Goal: Task Accomplishment & Management: Use online tool/utility

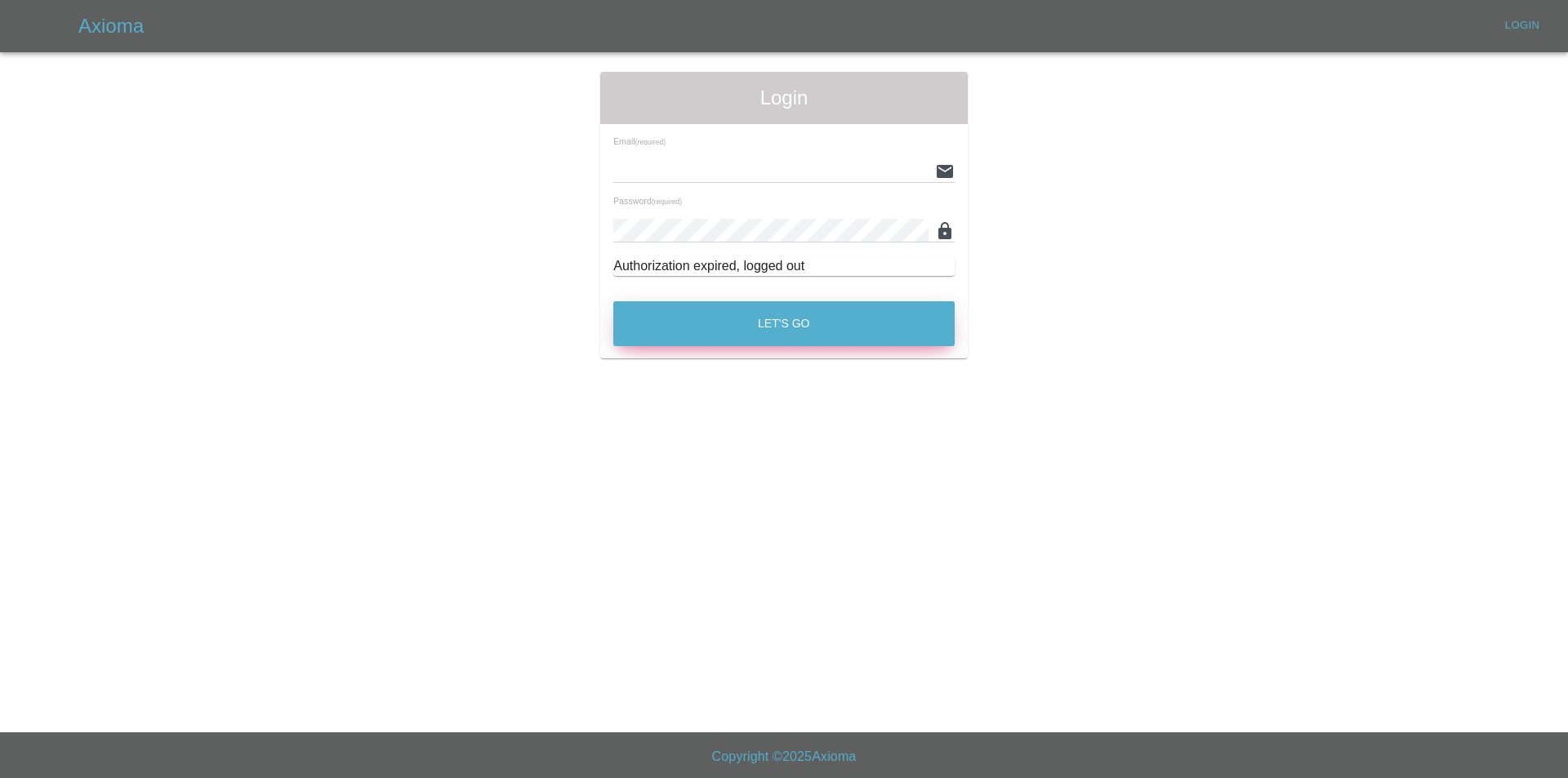
type input "[EMAIL_ADDRESS][DOMAIN_NAME]"
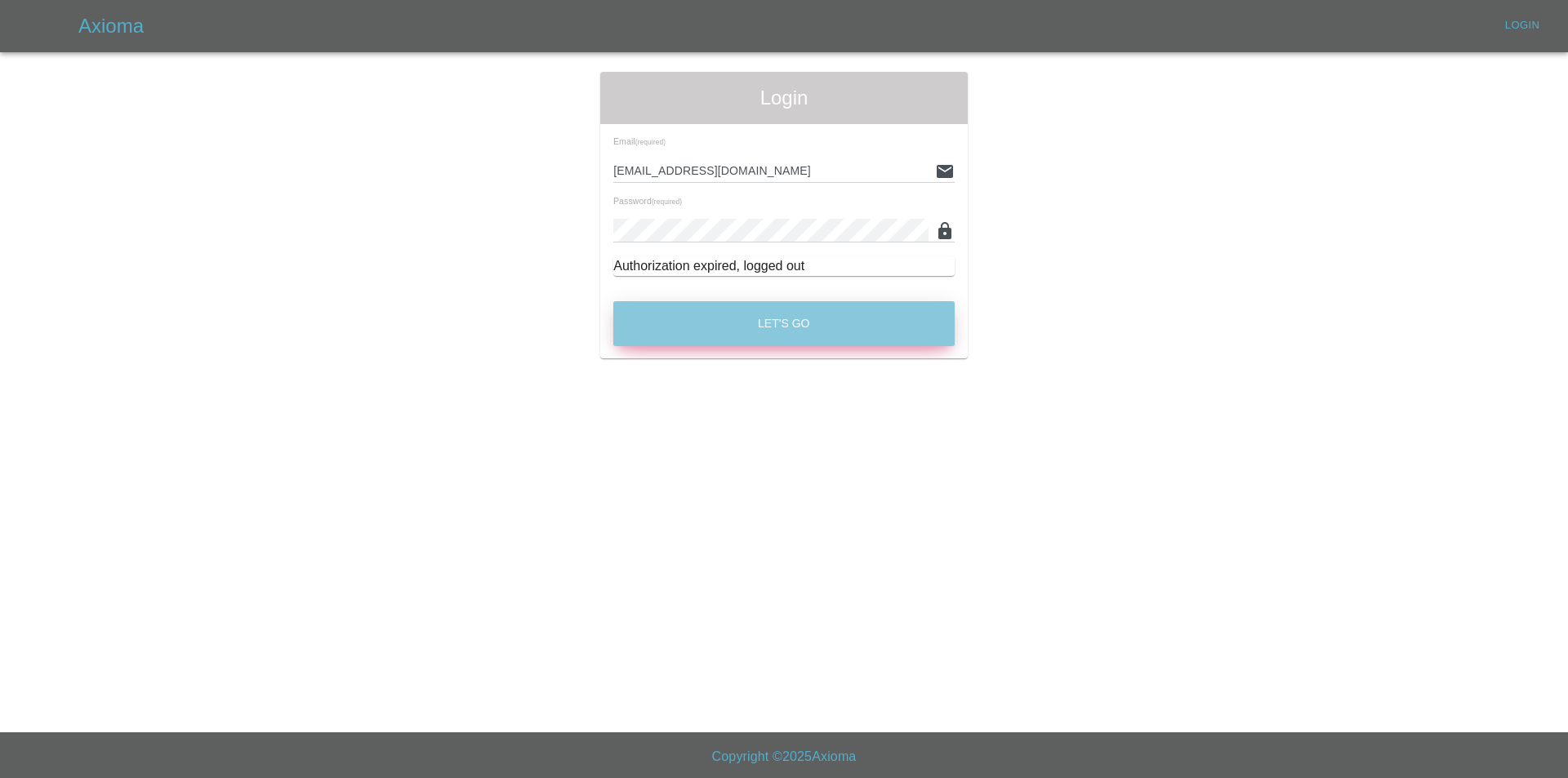
click at [708, 345] on button "Let's Go" at bounding box center [784, 323] width 342 height 45
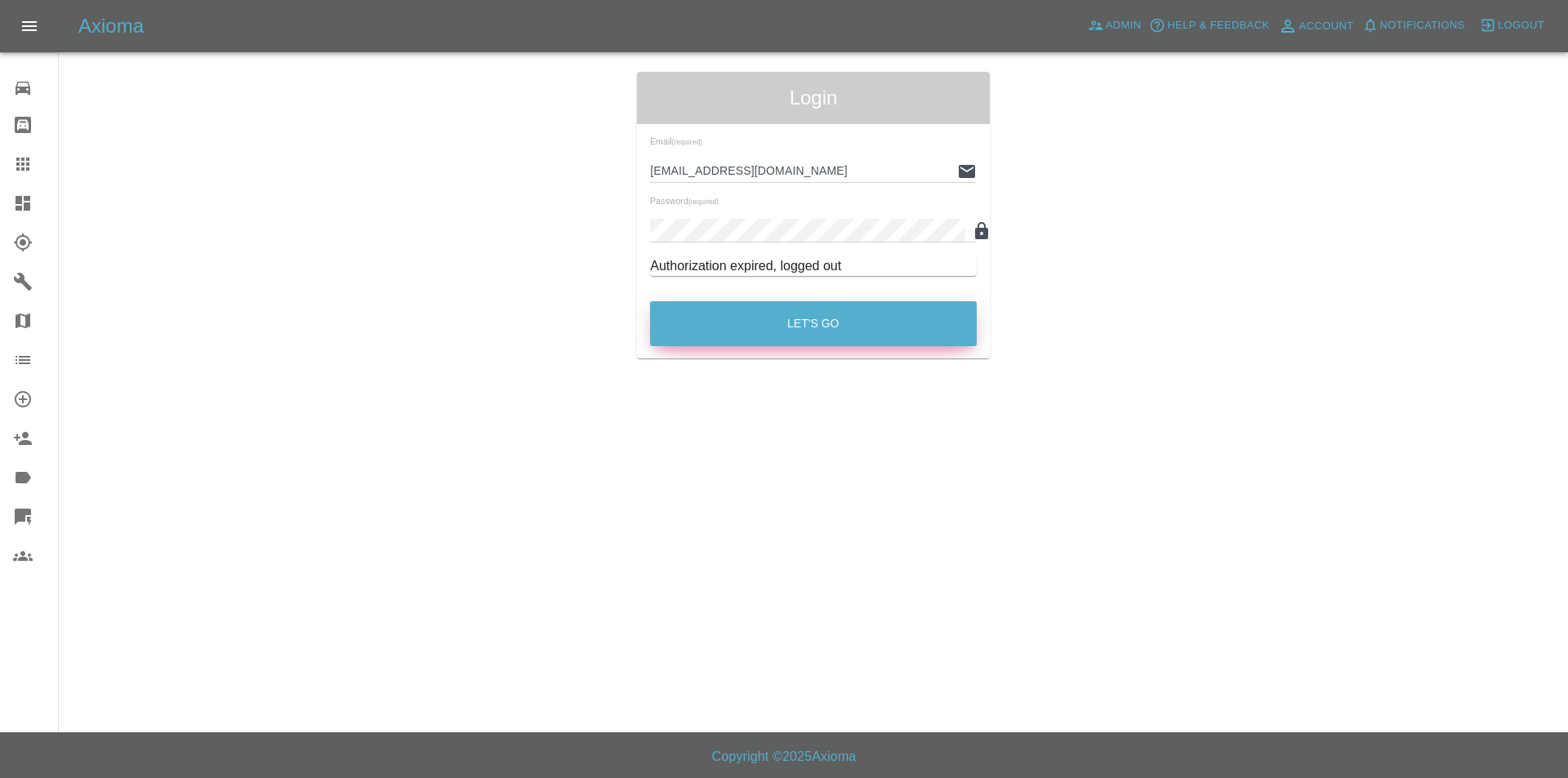
click at [710, 335] on button "Let's Go" at bounding box center [813, 323] width 327 height 45
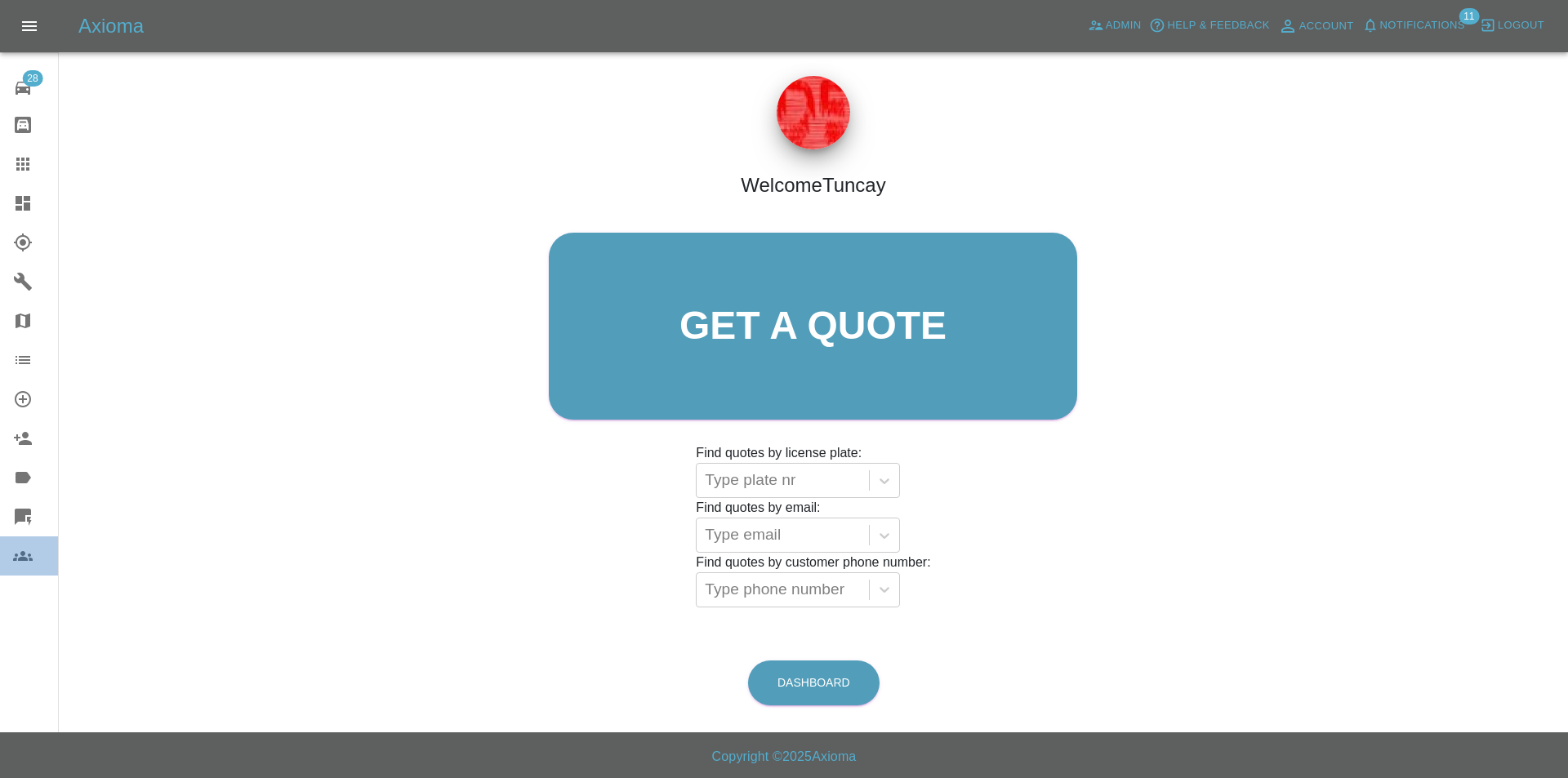
drag, startPoint x: 5, startPoint y: 553, endPoint x: 19, endPoint y: 552, distance: 14.0
click at [6, 553] on link "Users" at bounding box center [29, 556] width 58 height 40
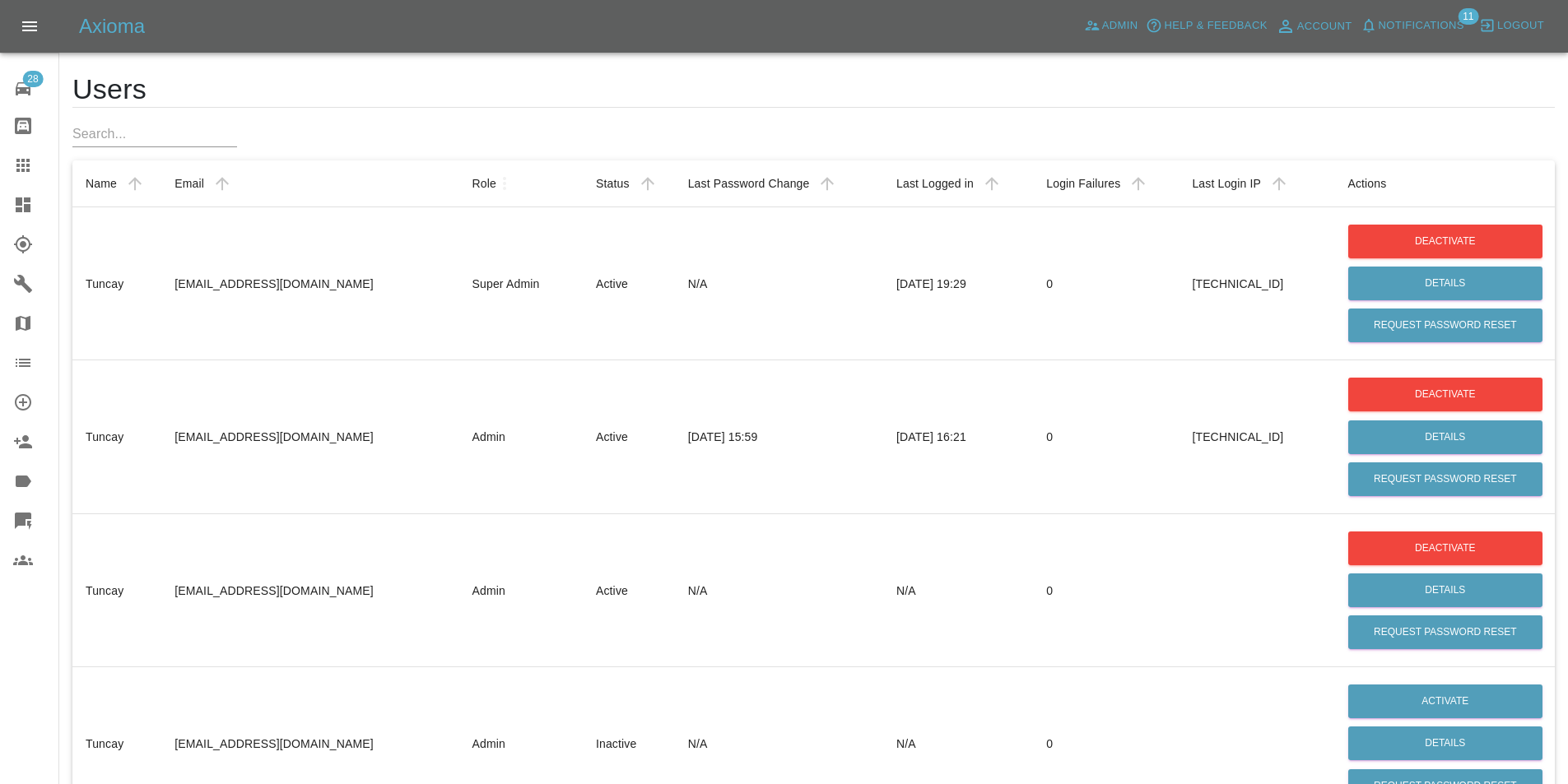
click at [7, 530] on link "Quick Quote" at bounding box center [29, 521] width 58 height 40
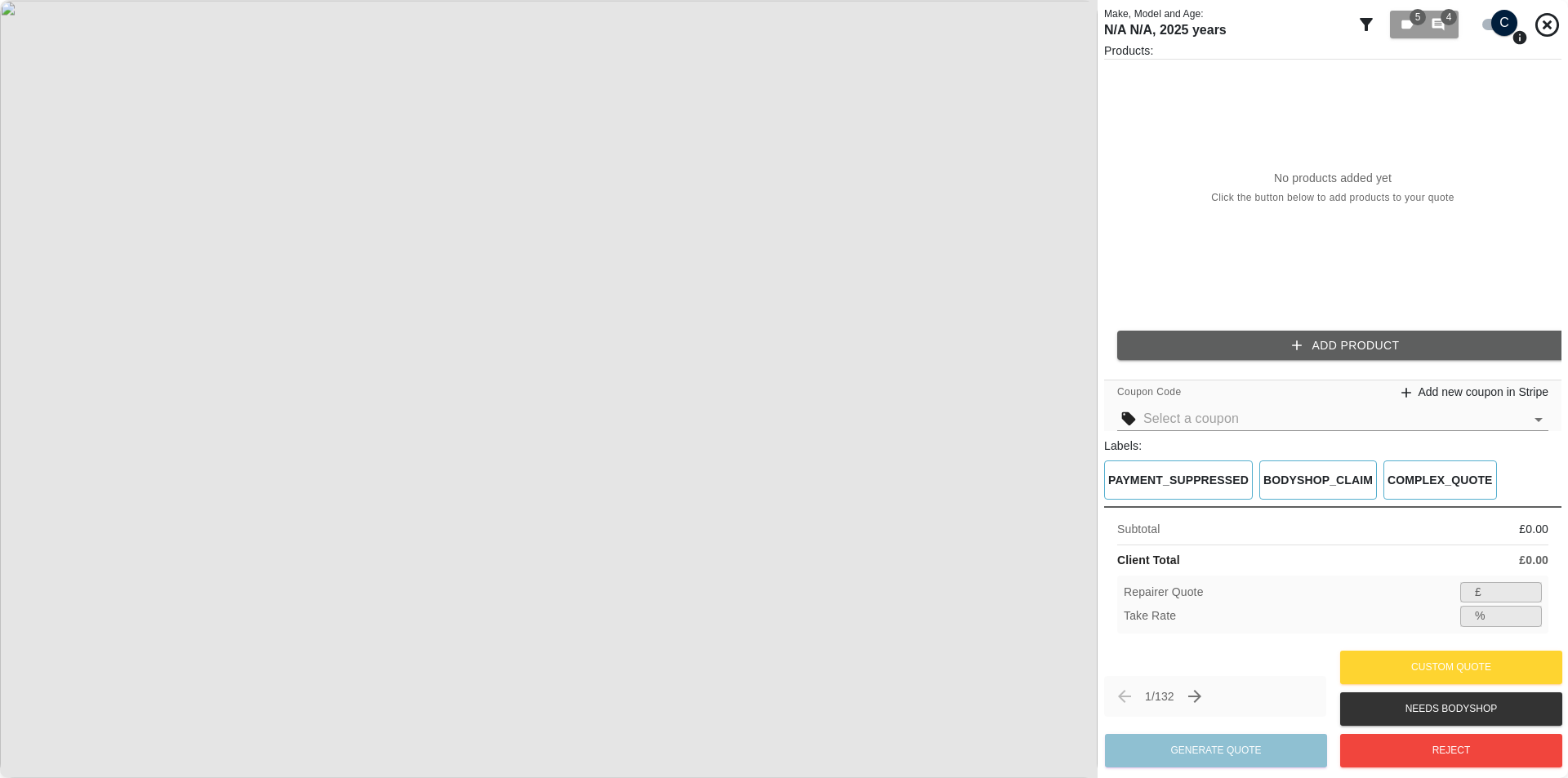
click at [1250, 331] on button "Add Product" at bounding box center [1346, 345] width 458 height 30
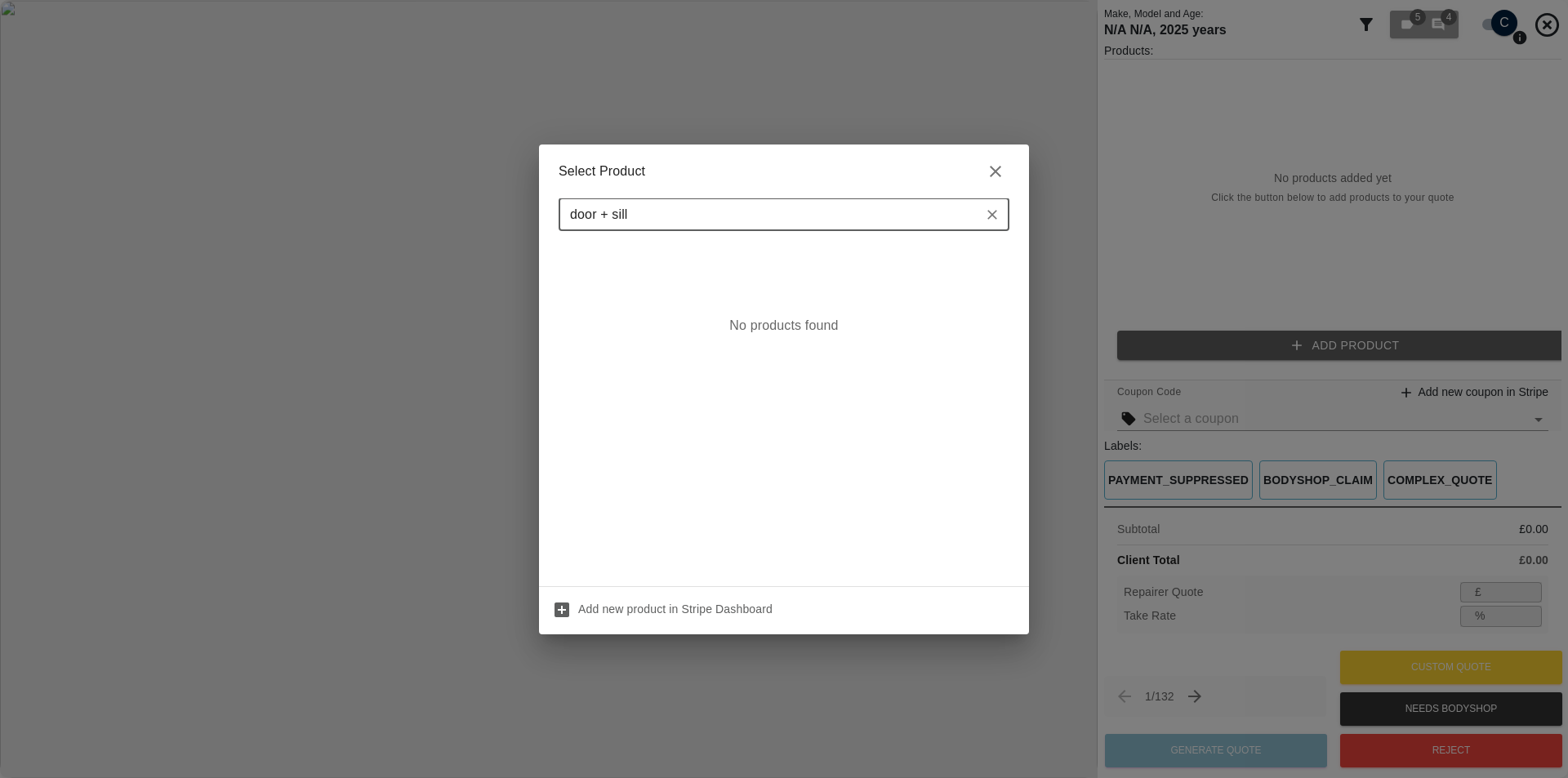
type input "door + sill"
click at [679, 206] on input "door + sill" at bounding box center [771, 215] width 415 height 23
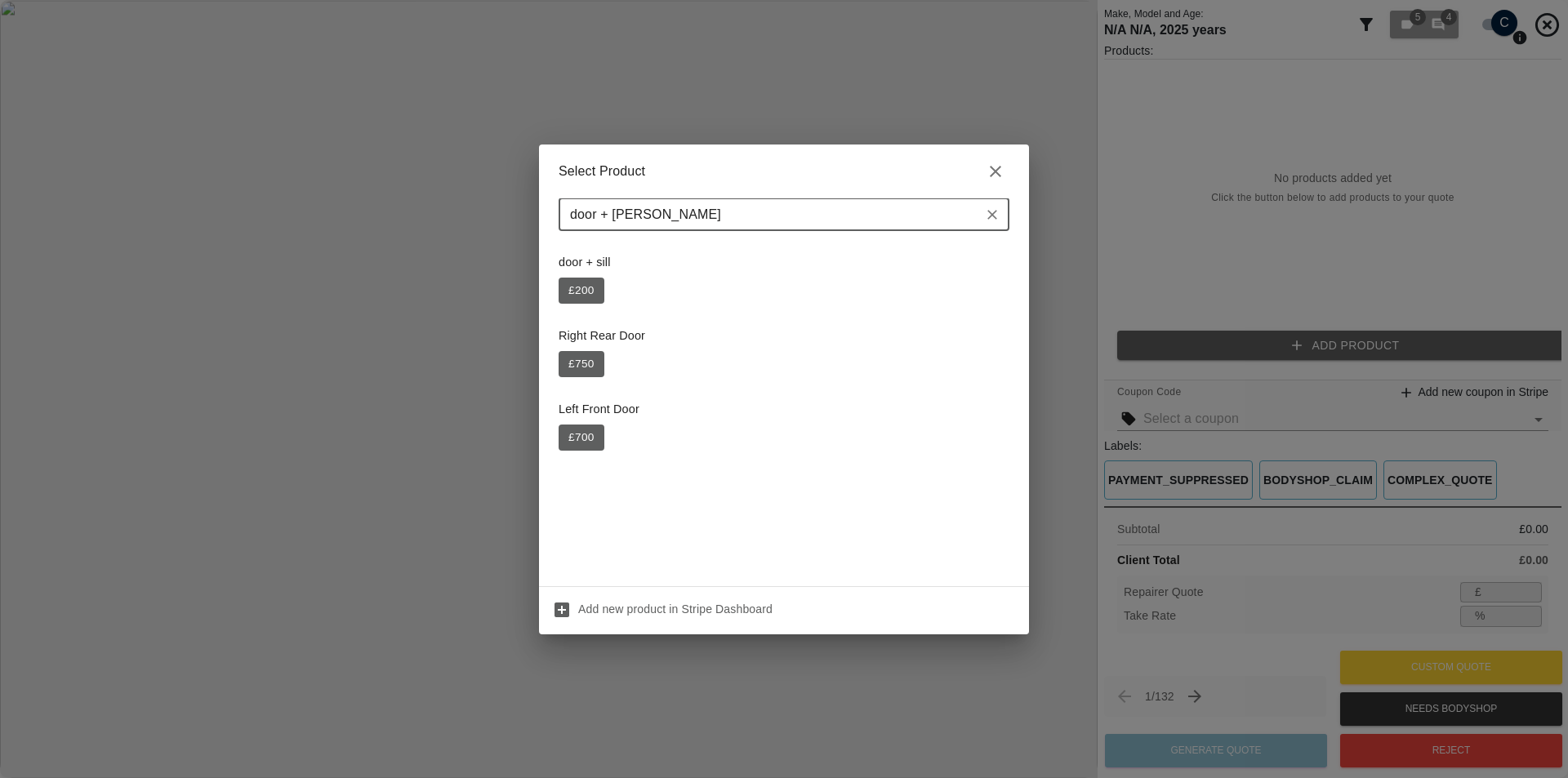
type input "door + sill"
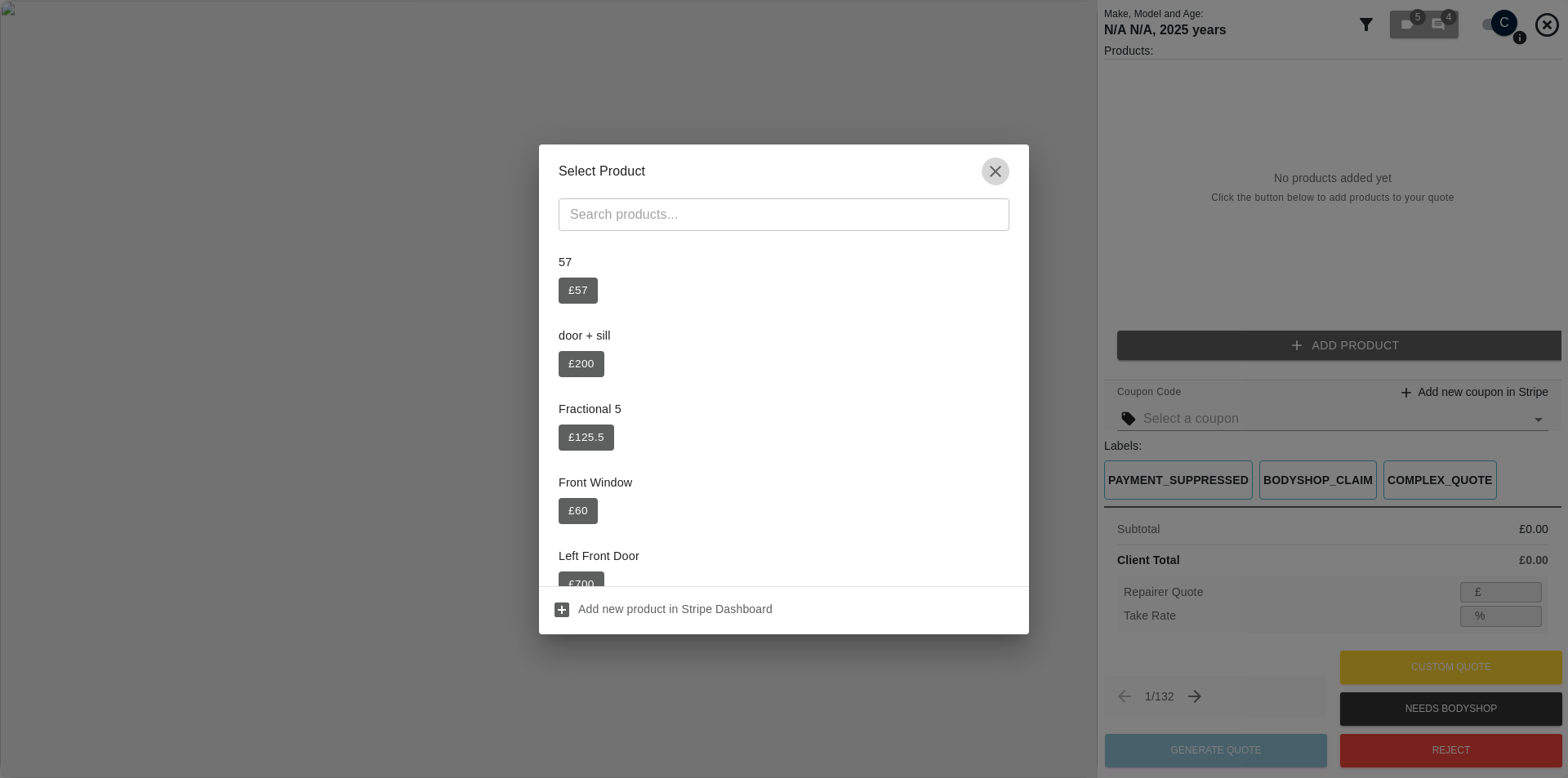
click at [1000, 162] on icon "button" at bounding box center [995, 171] width 19 height 19
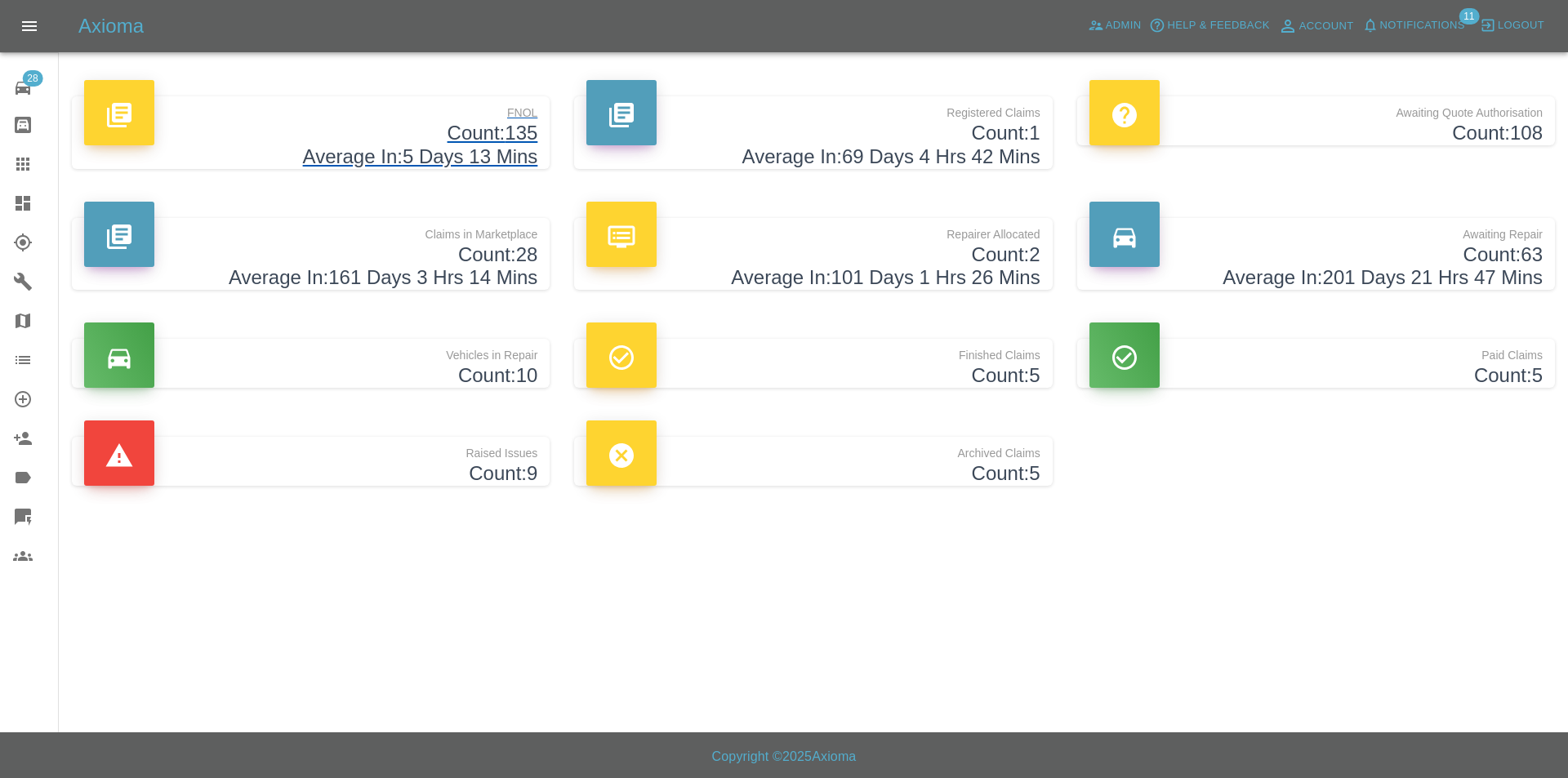
click at [257, 141] on h4 "Count: 135" at bounding box center [310, 134] width 453 height 24
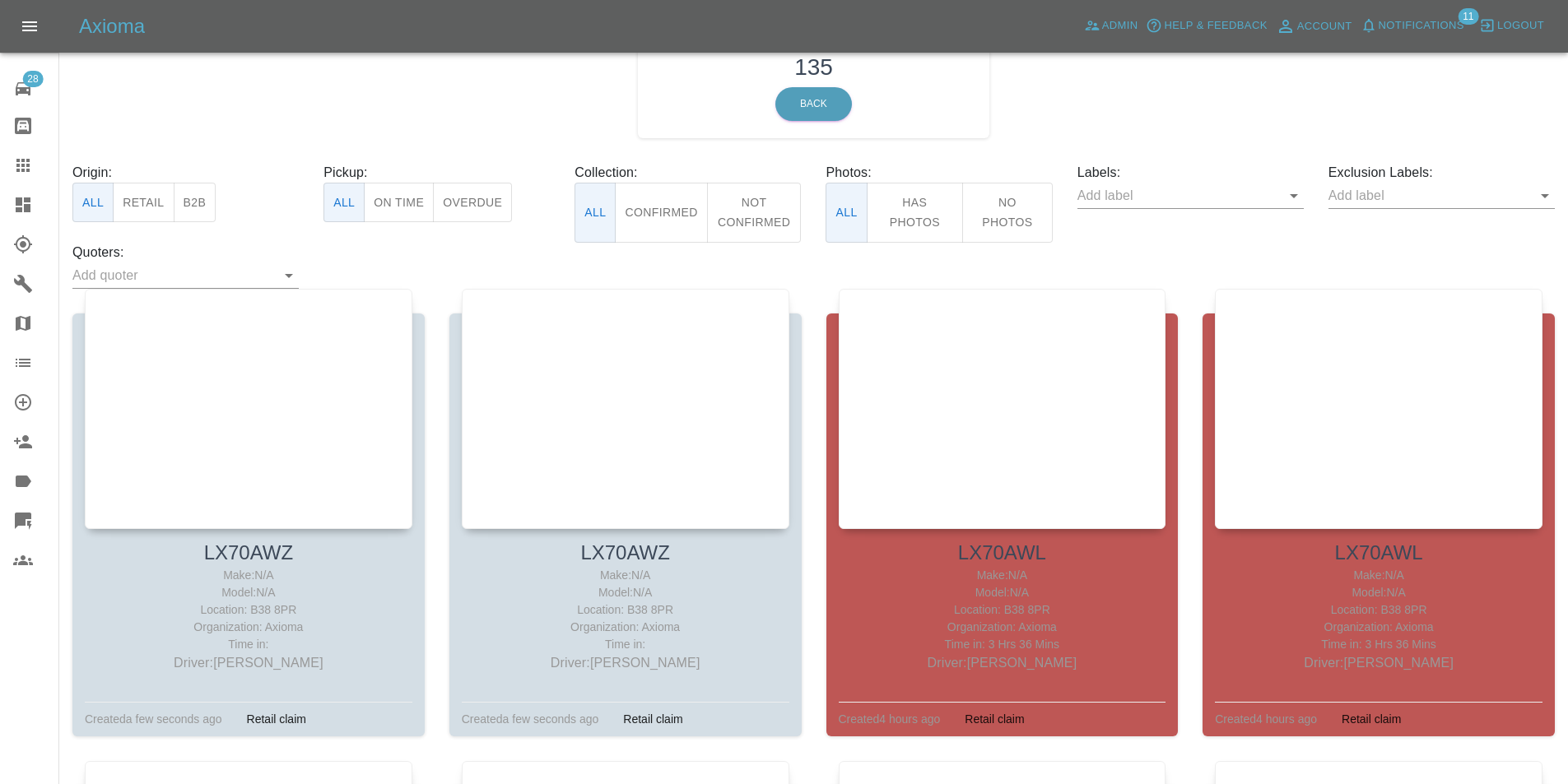
scroll to position [83, 0]
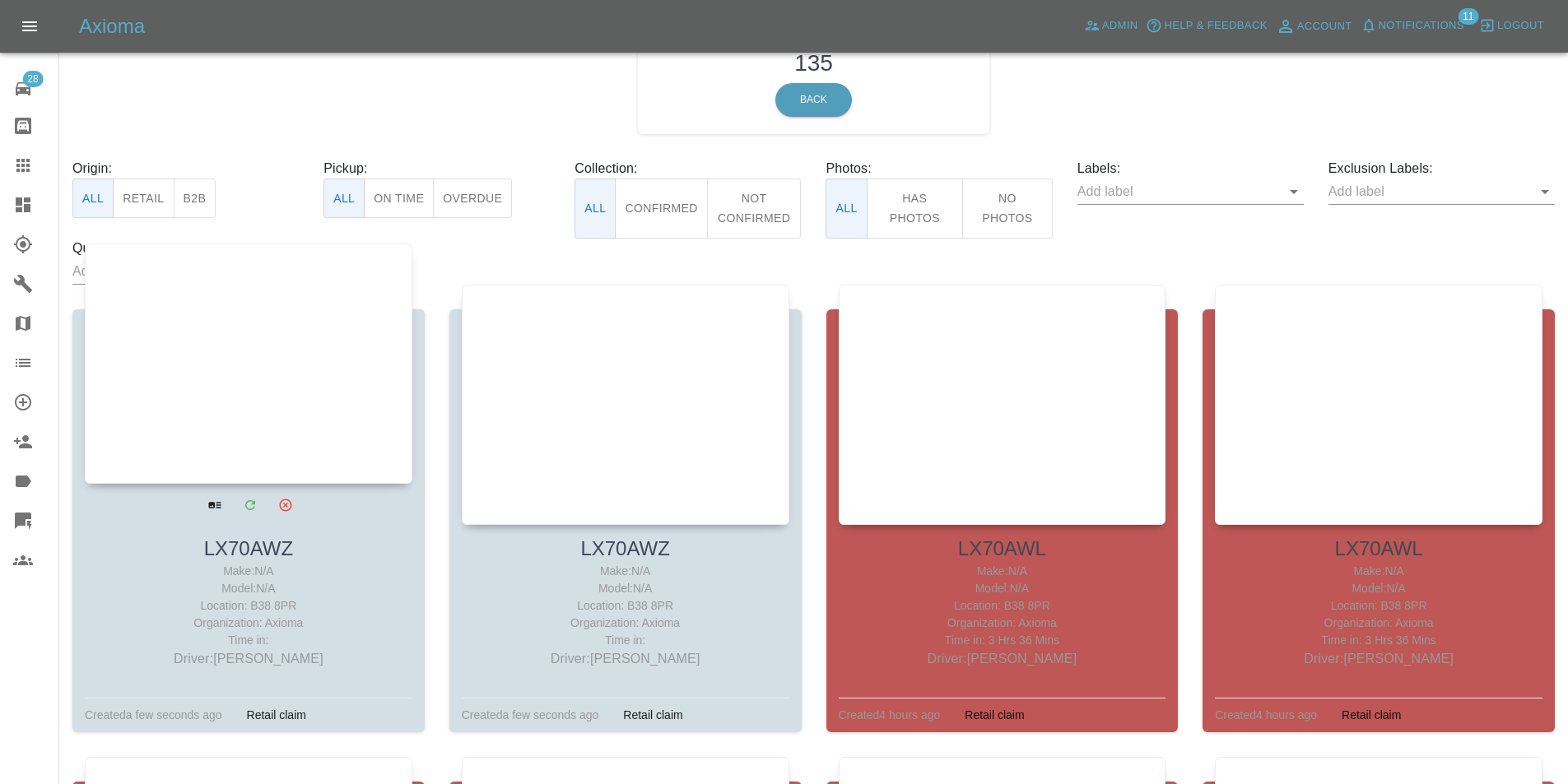
click at [373, 315] on div at bounding box center [248, 363] width 328 height 240
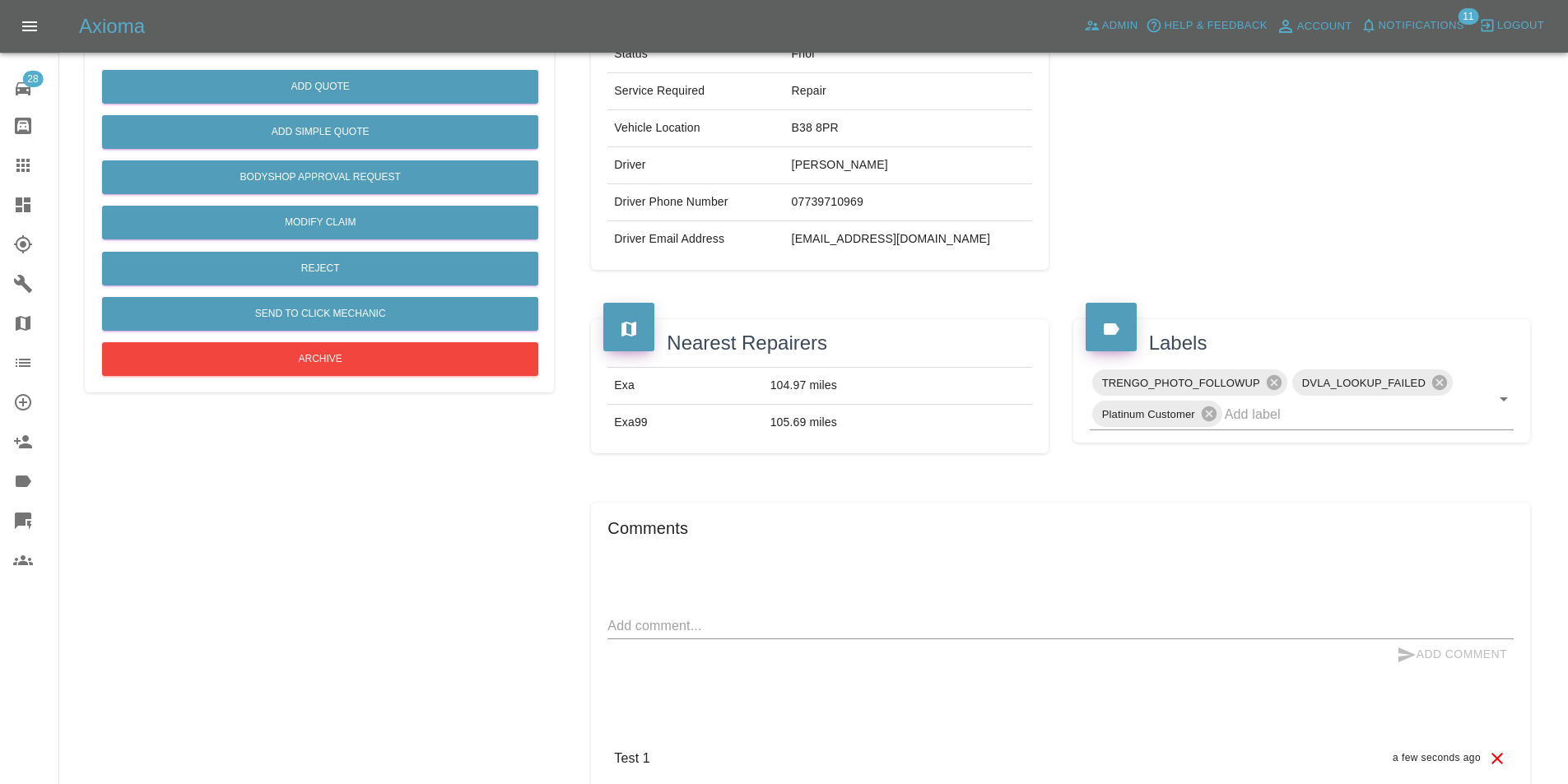
scroll to position [411, 0]
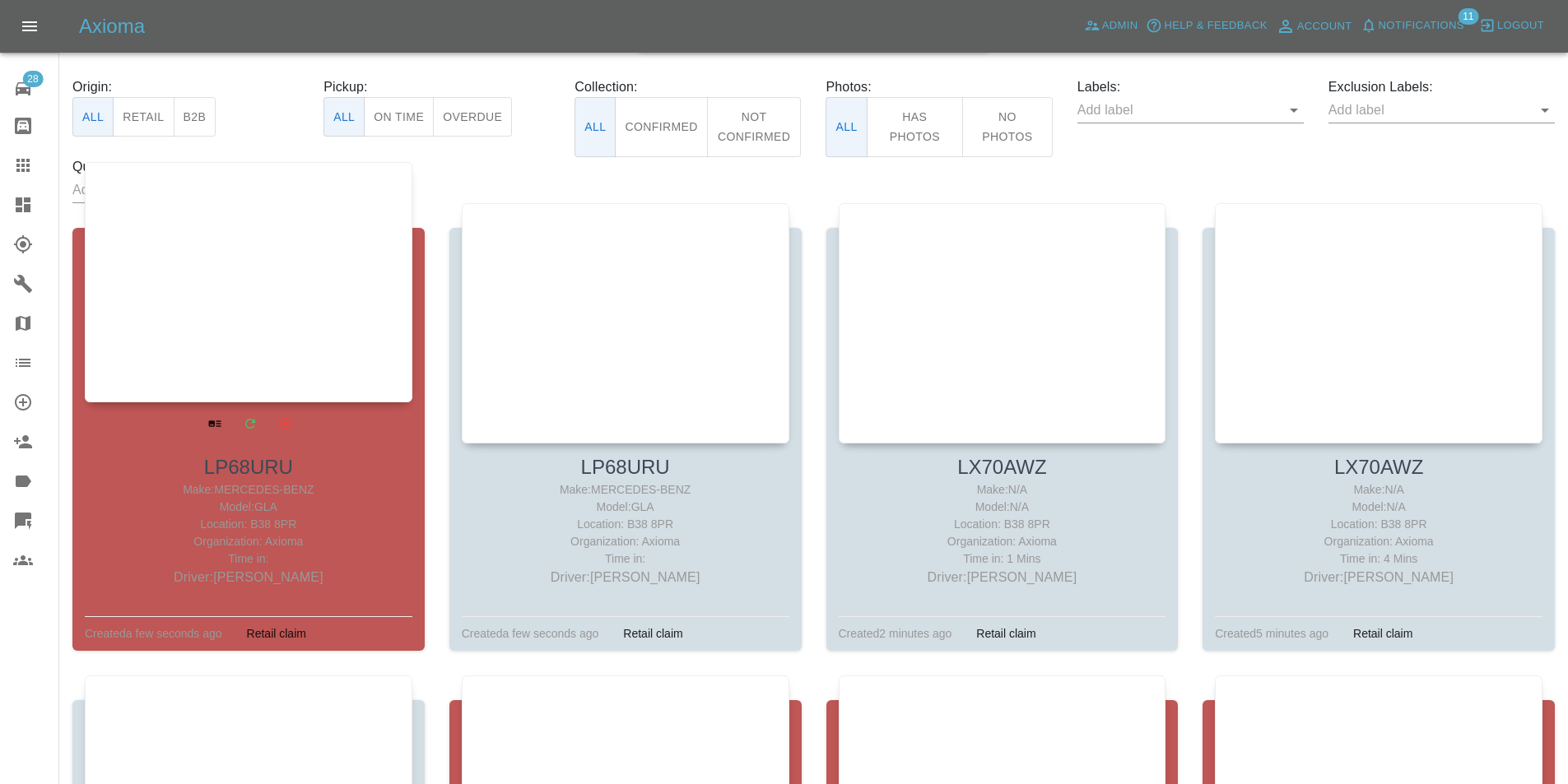
scroll to position [164, 0]
